Goal: Transaction & Acquisition: Purchase product/service

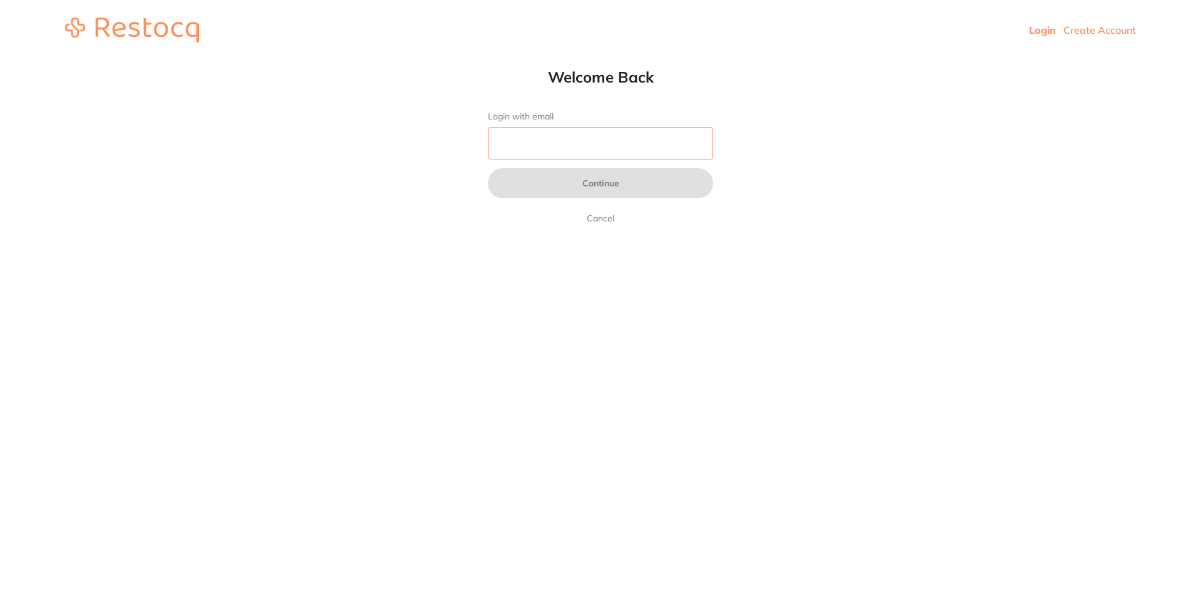
click at [540, 143] on input "Login with email" at bounding box center [600, 143] width 225 height 33
type input "[EMAIL_ADDRESS][DOMAIN_NAME]"
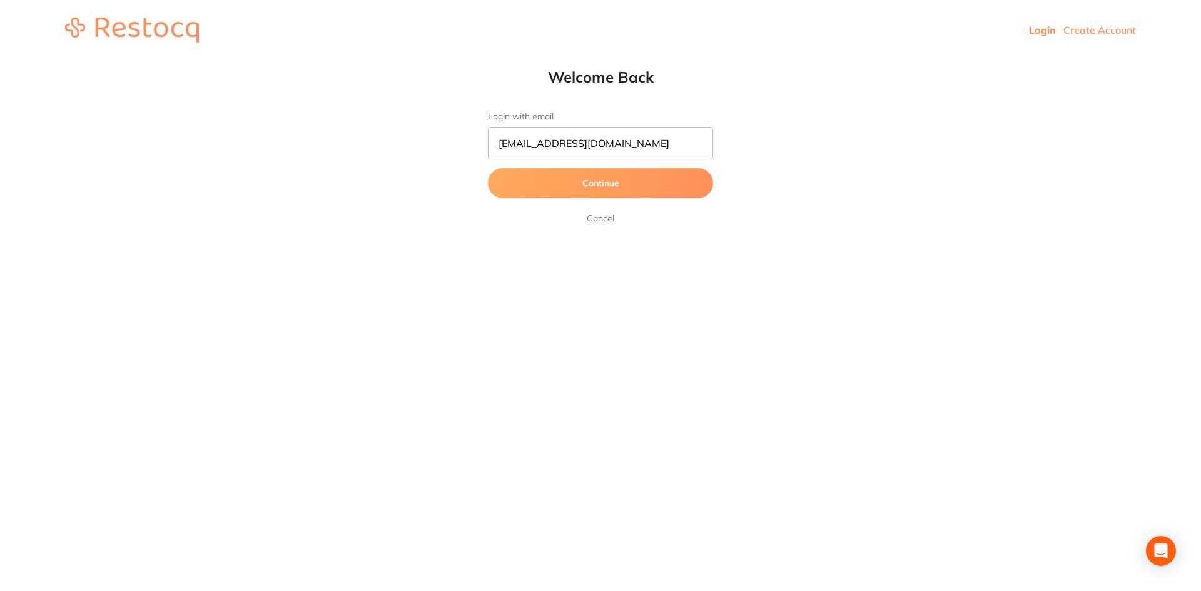
click at [571, 192] on button "Continue" at bounding box center [600, 183] width 225 height 30
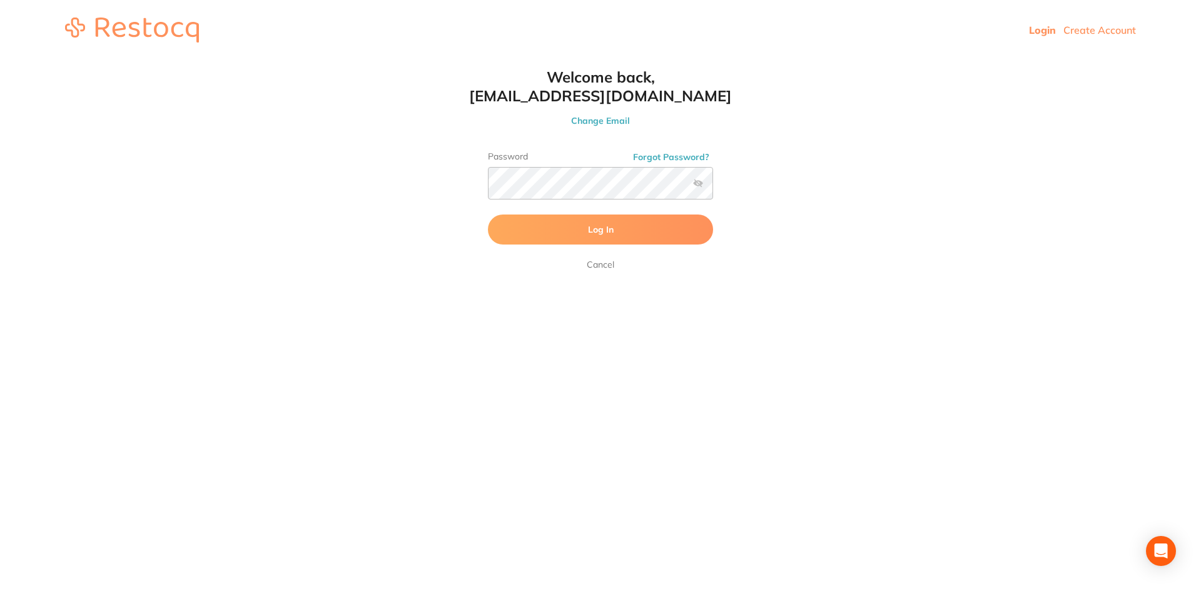
click at [577, 240] on button "Log In" at bounding box center [600, 229] width 225 height 30
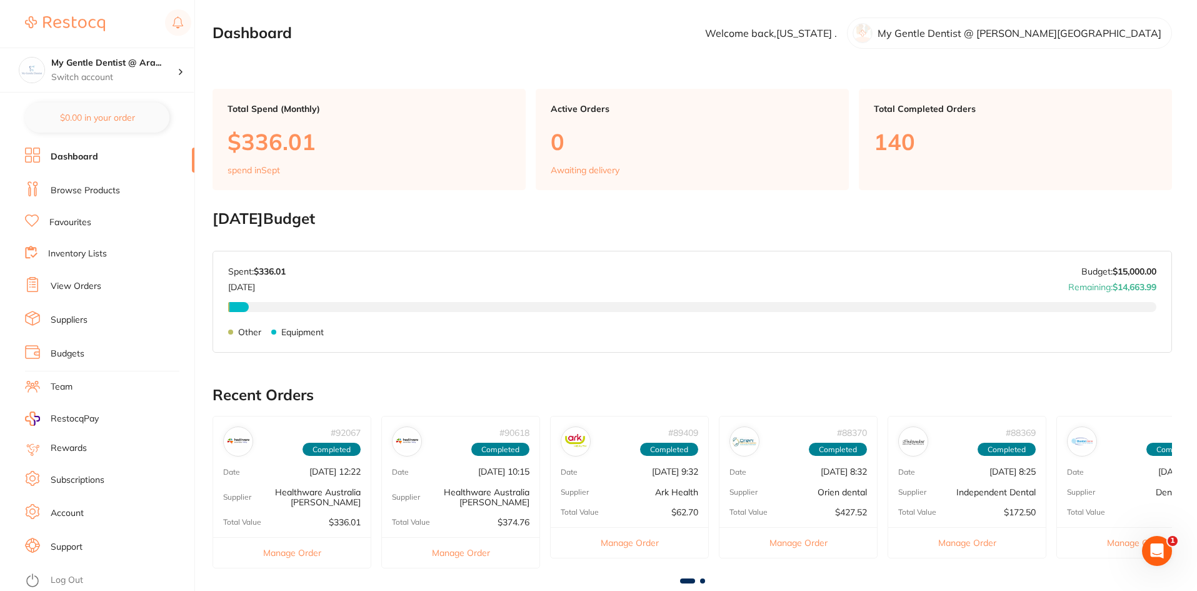
click at [89, 159] on link "Dashboard" at bounding box center [75, 157] width 48 height 13
click at [81, 187] on link "Browse Products" at bounding box center [85, 190] width 69 height 13
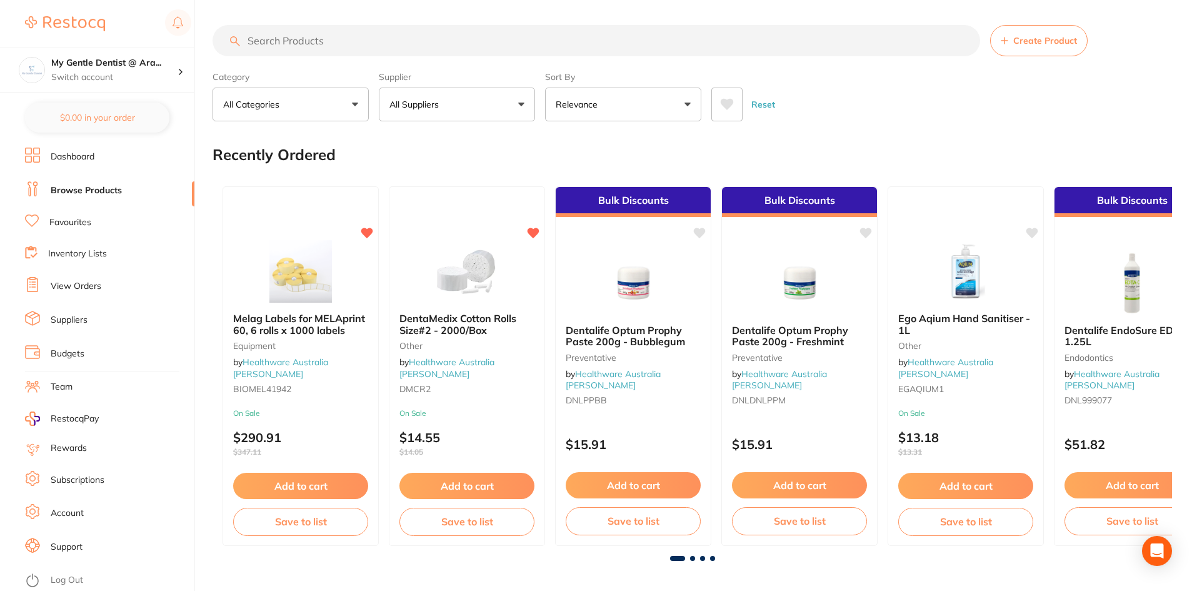
click at [273, 39] on input "search" at bounding box center [597, 40] width 768 height 31
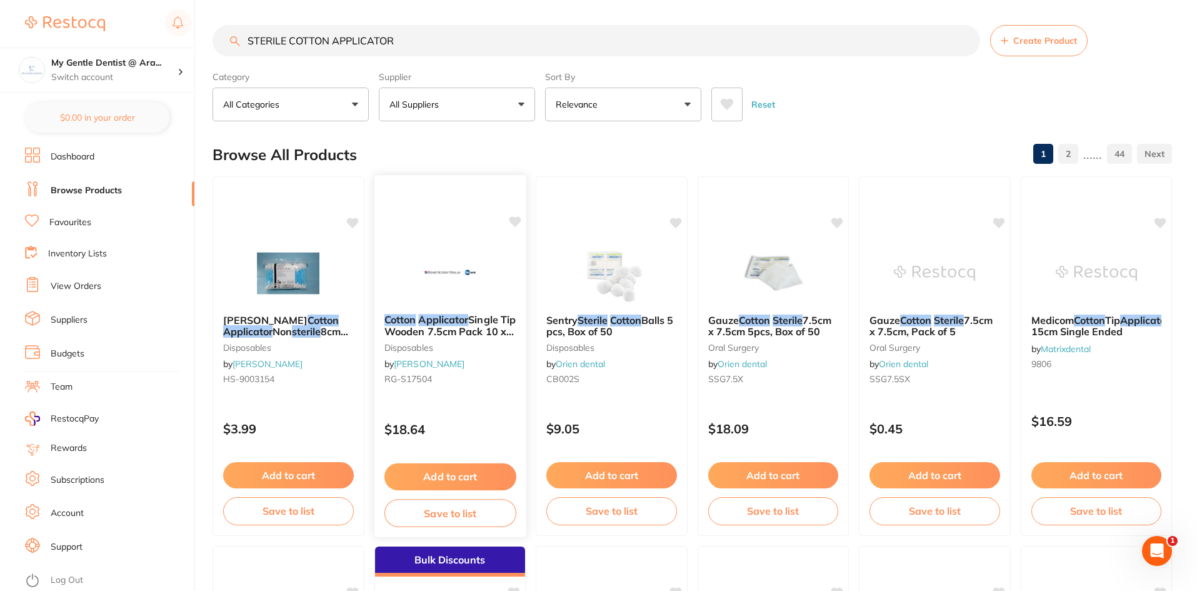
click at [479, 328] on span "Single Tip Wooden 7.5cm Pack 10 x 100" at bounding box center [449, 331] width 131 height 36
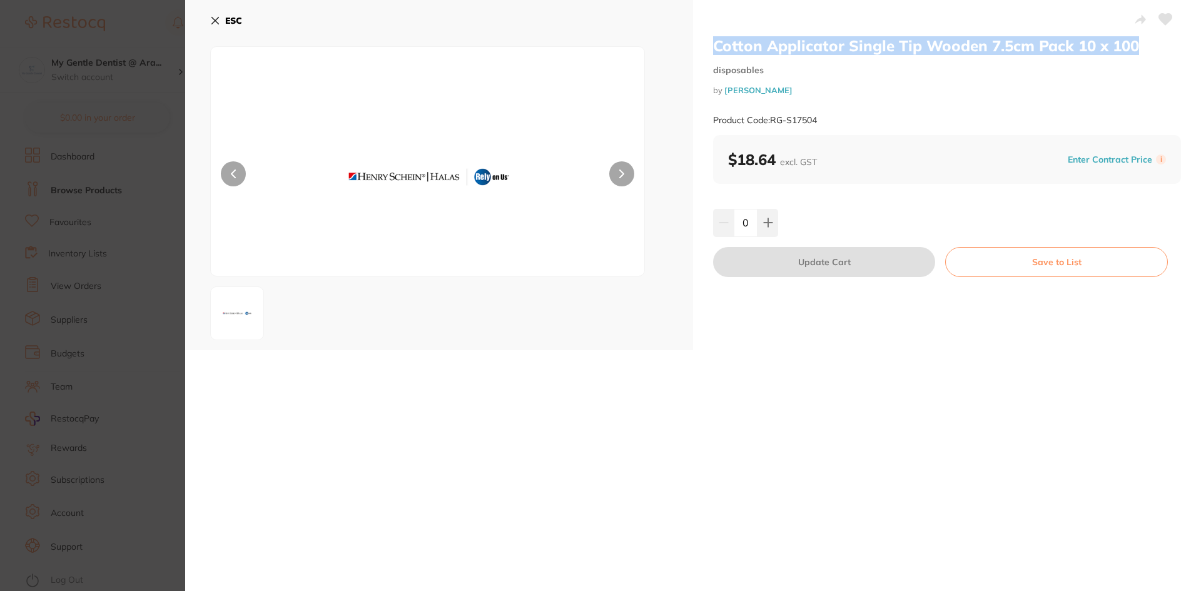
drag, startPoint x: 1139, startPoint y: 48, endPoint x: 712, endPoint y: 51, distance: 427.1
click at [713, 51] on h2 "Cotton Applicator Single Tip Wooden 7.5cm Pack 10 x 100" at bounding box center [947, 45] width 468 height 19
copy h2 "Cotton Applicator Single Tip Wooden 7.5cm Pack 10 x 100"
click at [216, 23] on icon at bounding box center [215, 21] width 10 height 10
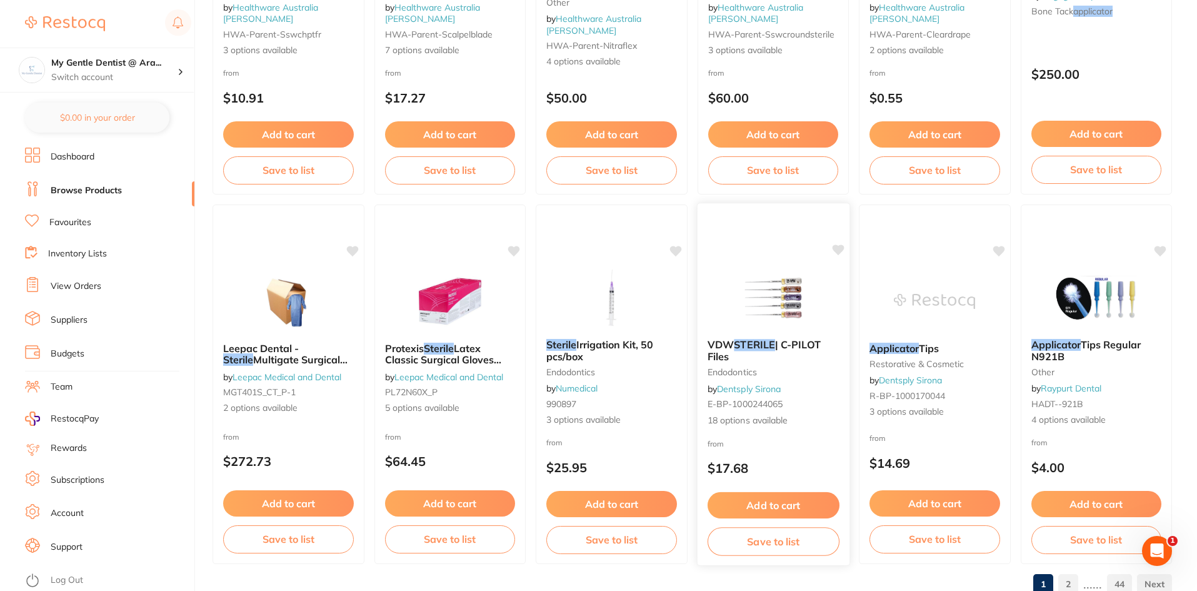
scroll to position [2966, 0]
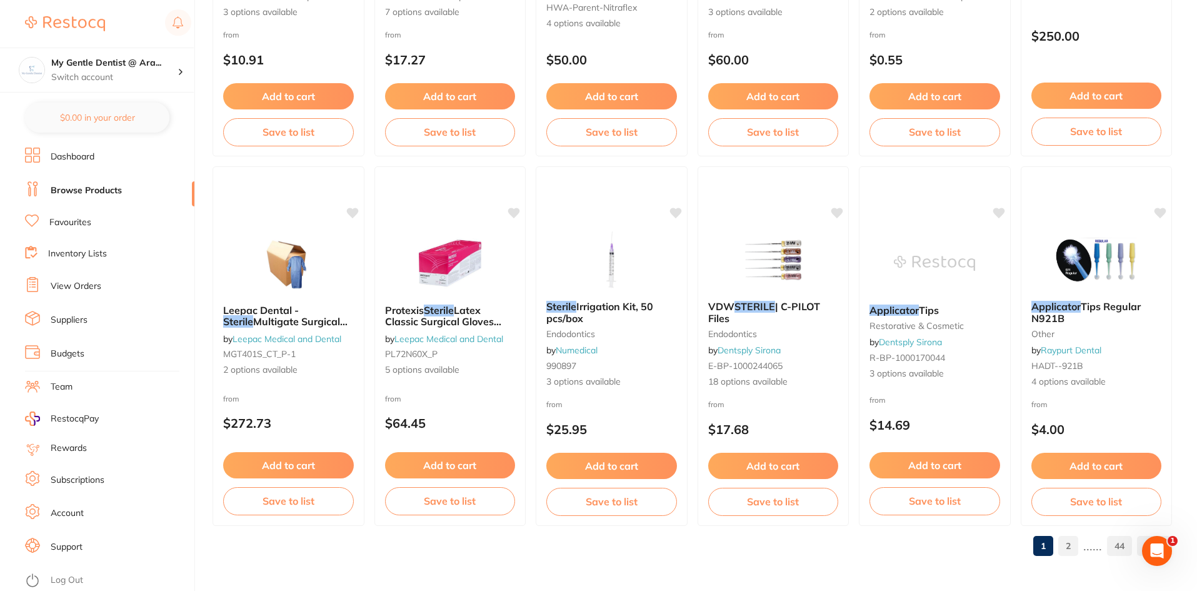
click at [1065, 545] on link "2" at bounding box center [1069, 545] width 20 height 25
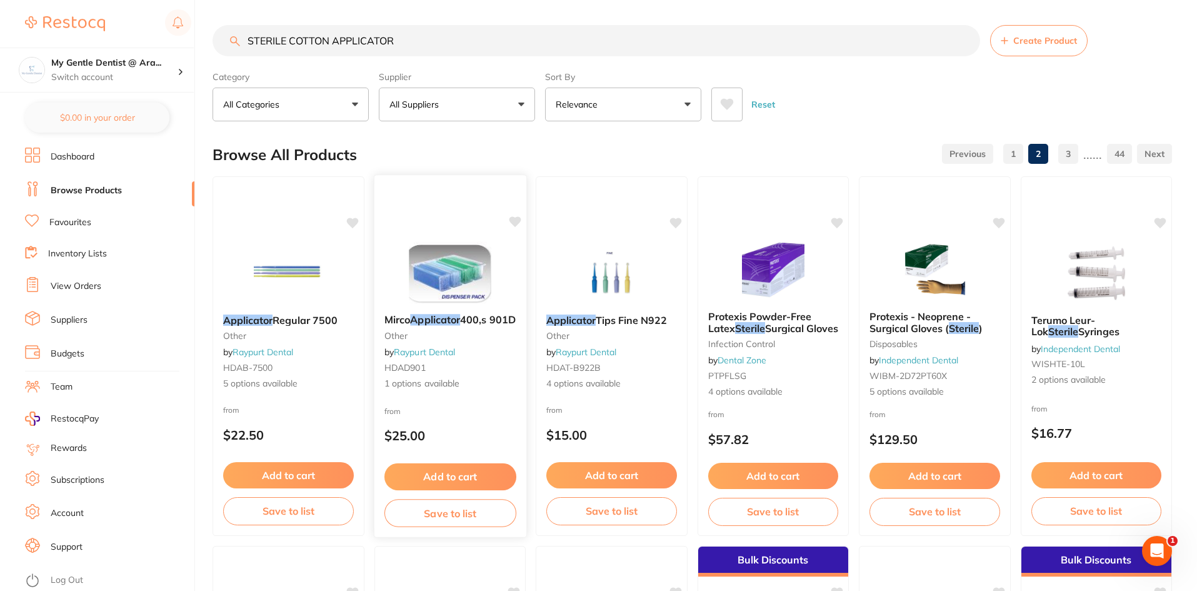
scroll to position [0, 0]
click at [396, 36] on input "STERILE COTTON APPLICATOR" at bounding box center [597, 40] width 768 height 31
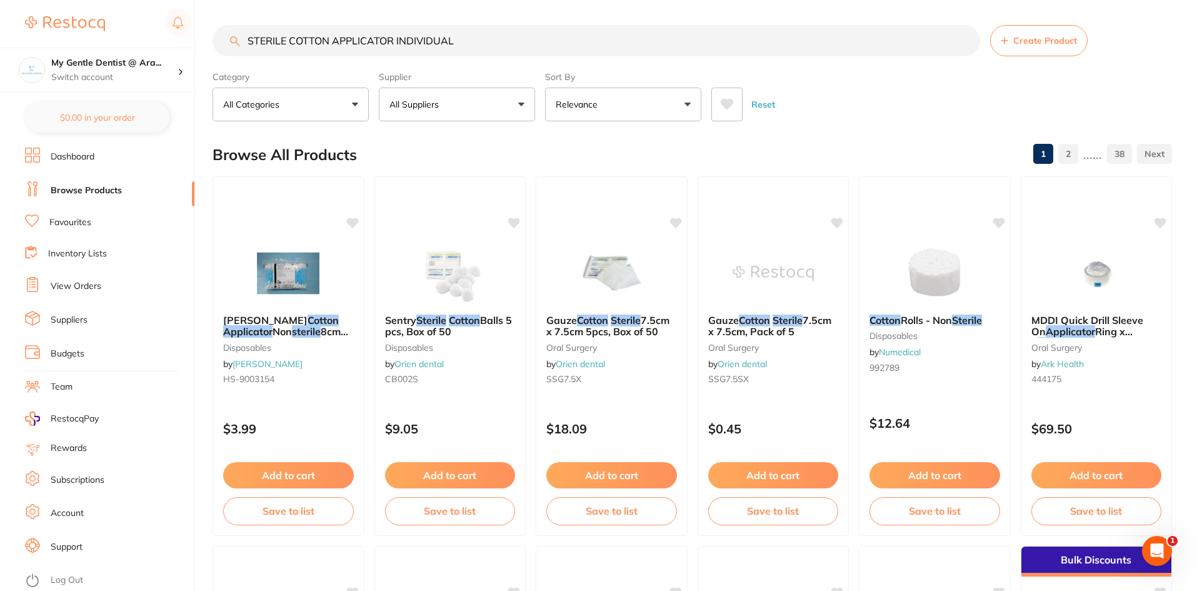
drag, startPoint x: 476, startPoint y: 43, endPoint x: 394, endPoint y: 36, distance: 82.8
click at [394, 36] on input "STERILE COTTON APPLICATOR INDIVIDUAL" at bounding box center [597, 40] width 768 height 31
type input "STERILE COTTON APPLICATOR"
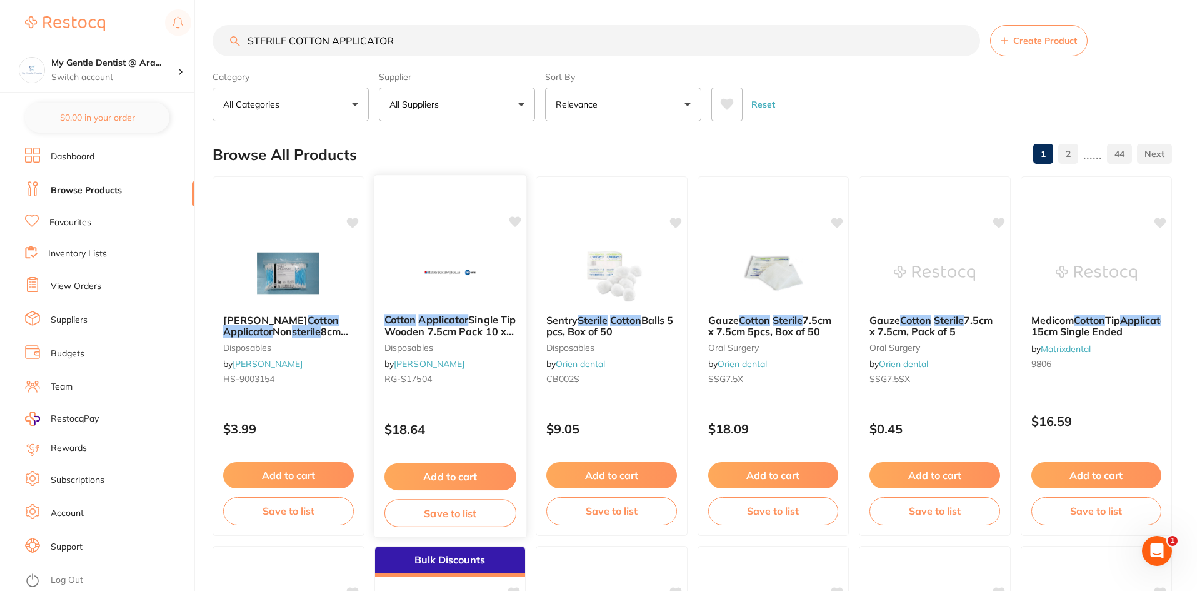
click at [478, 329] on span "Single Tip Wooden 7.5cm Pack 10 x 100" at bounding box center [449, 331] width 131 height 36
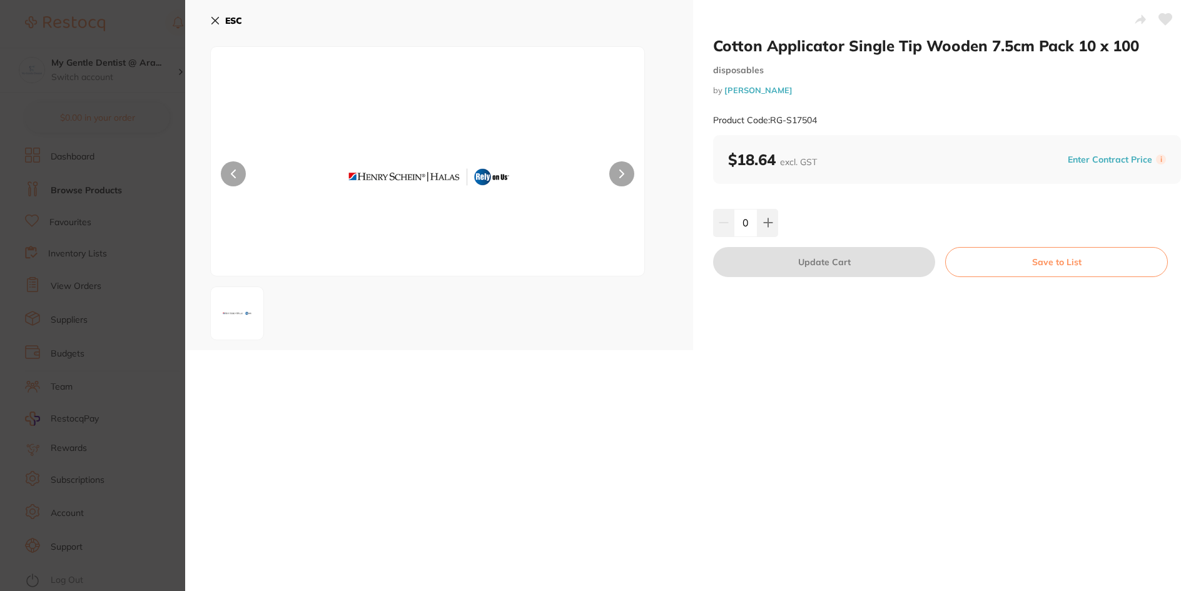
click at [780, 91] on link "[PERSON_NAME]" at bounding box center [758, 90] width 68 height 10
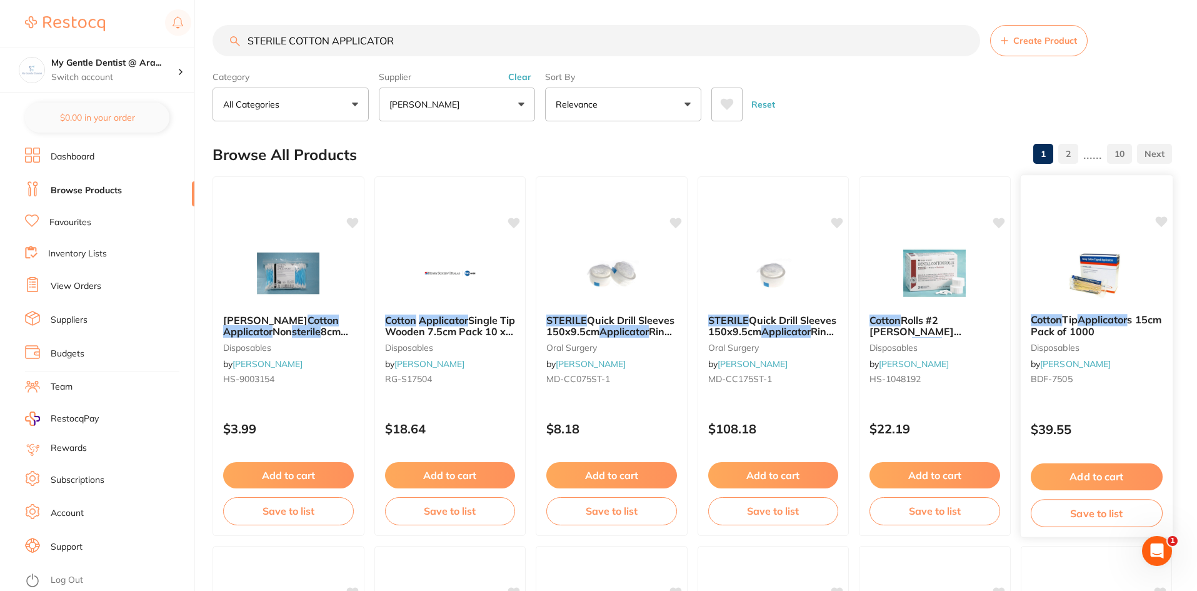
click at [1125, 332] on b "Cotton Tip Applicator s 15cm Pack of 1000" at bounding box center [1096, 325] width 132 height 23
